Goal: Task Accomplishment & Management: Use online tool/utility

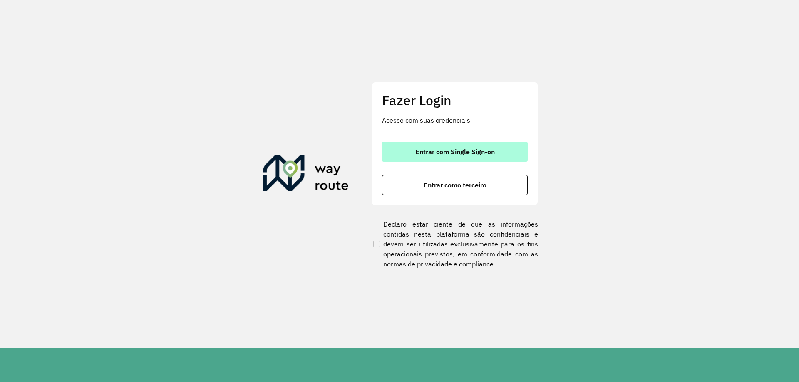
click at [445, 161] on button "Entrar com Single Sign-on" at bounding box center [455, 152] width 146 height 20
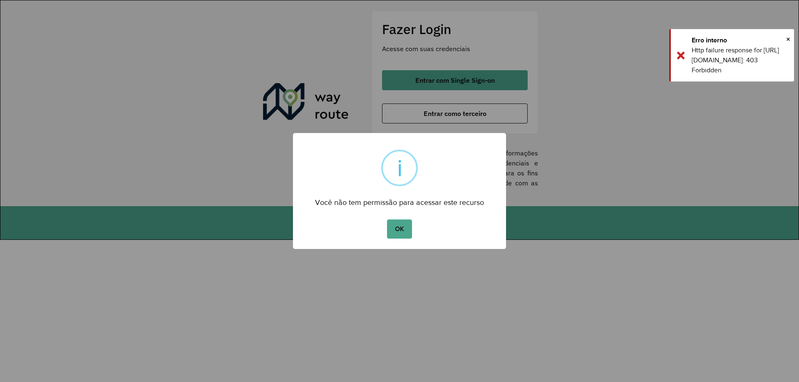
click at [488, 81] on div "× i Você não tem permissão para acessar este recurso OK No Cancel" at bounding box center [399, 191] width 799 height 382
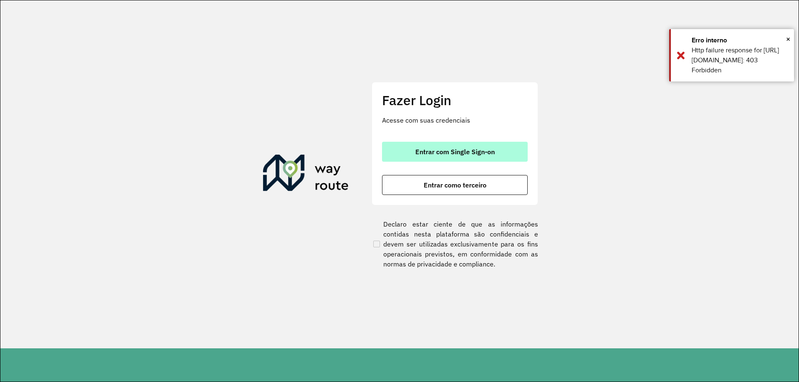
click at [470, 146] on button "Entrar com Single Sign-on" at bounding box center [455, 152] width 146 height 20
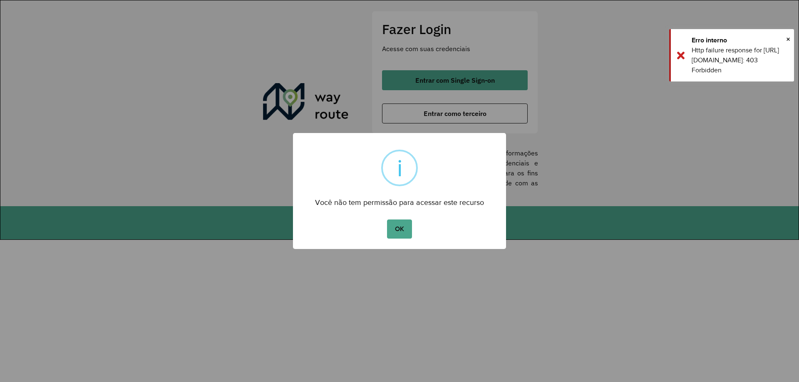
click at [402, 239] on div "OK No Cancel" at bounding box center [399, 229] width 213 height 23
click at [402, 231] on button "OK" at bounding box center [399, 229] width 25 height 19
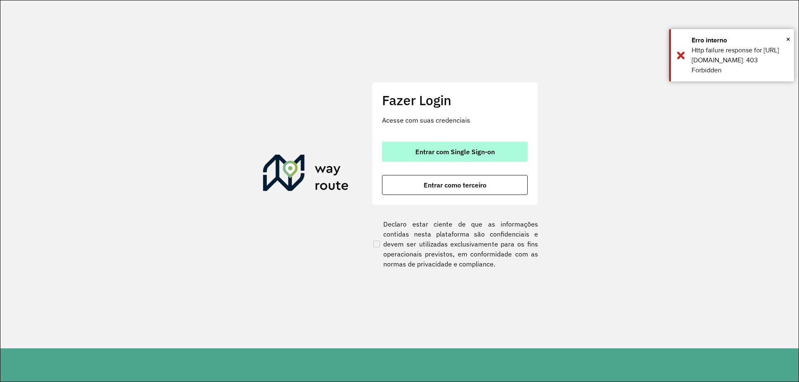
click at [443, 154] on span "Entrar com Single Sign-on" at bounding box center [454, 152] width 79 height 7
